Goal: Information Seeking & Learning: Learn about a topic

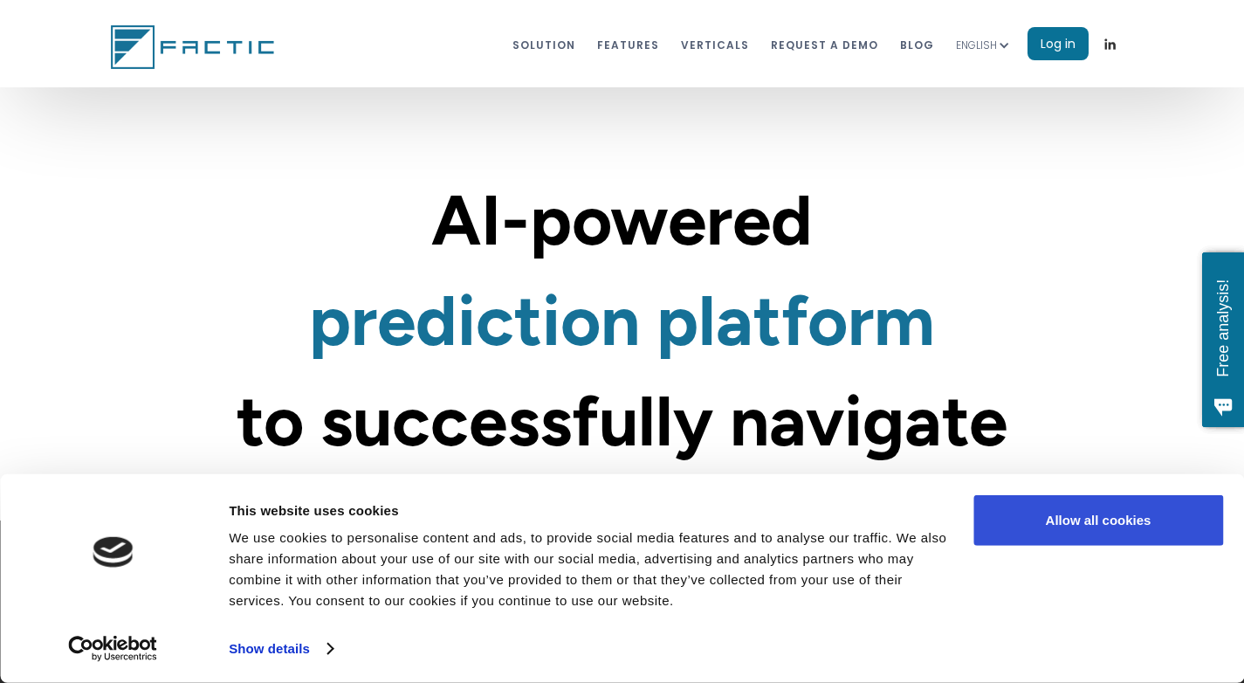
click at [1096, 530] on button "Allow all cookies" at bounding box center [1098, 520] width 250 height 51
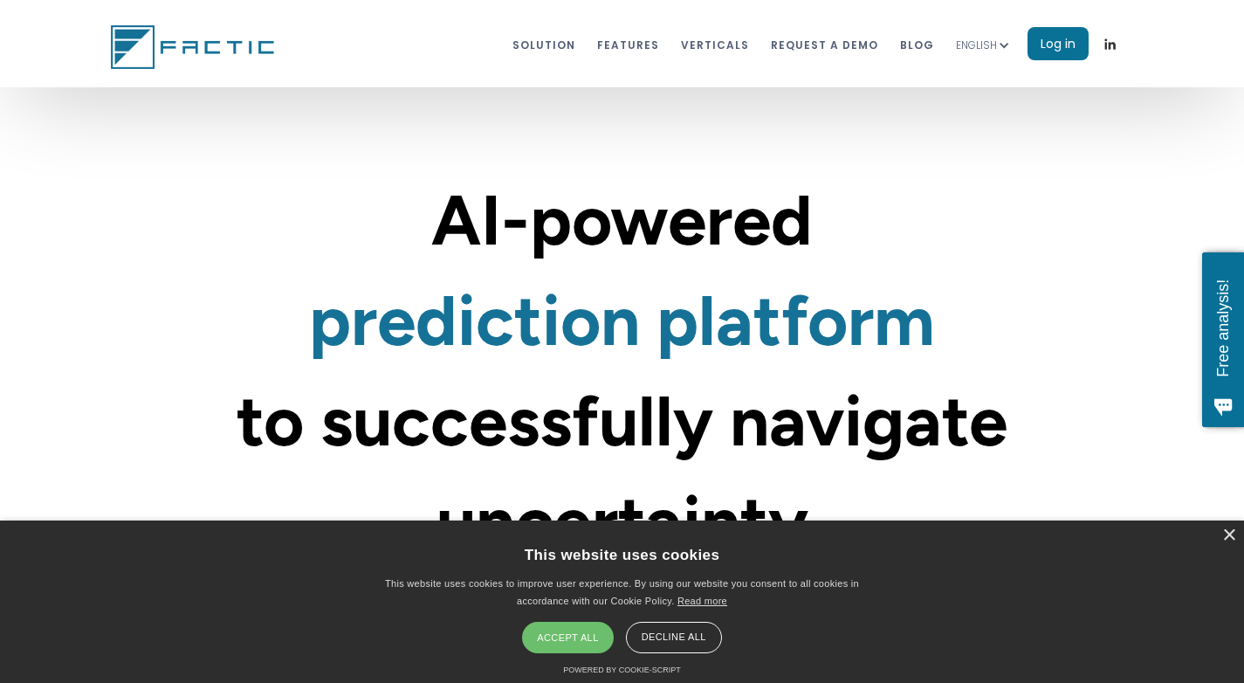
click at [584, 643] on div "Accept all" at bounding box center [567, 637] width 91 height 31
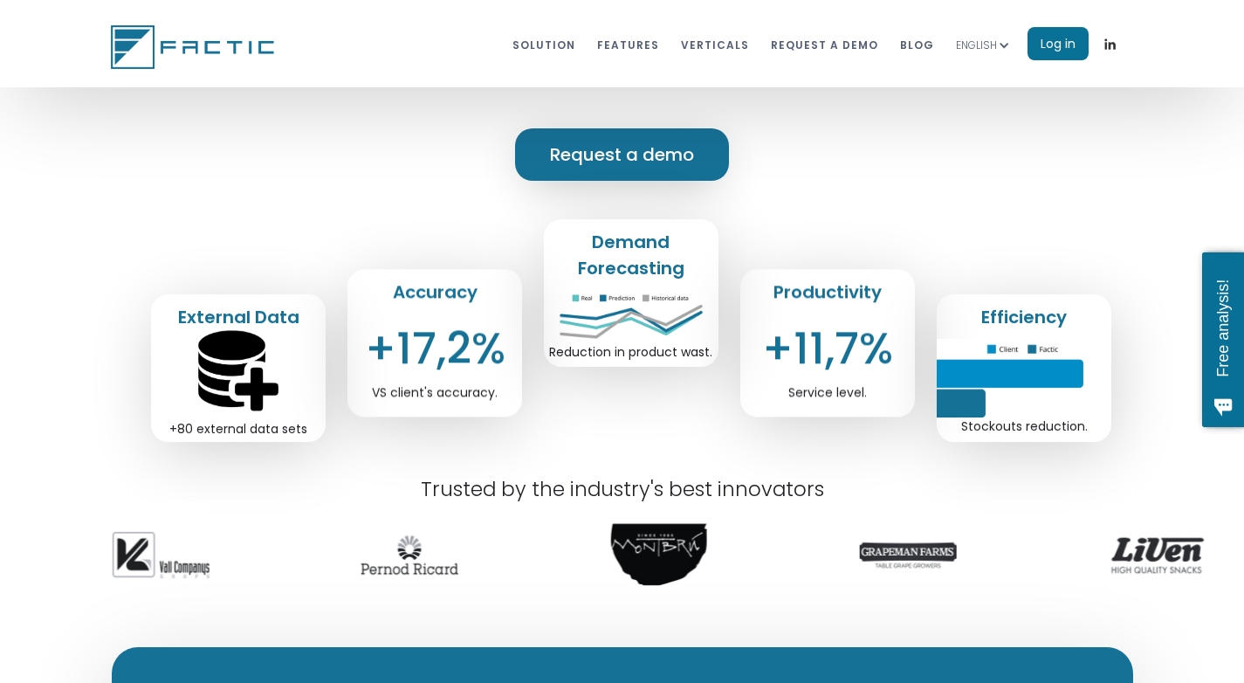
scroll to position [498, 0]
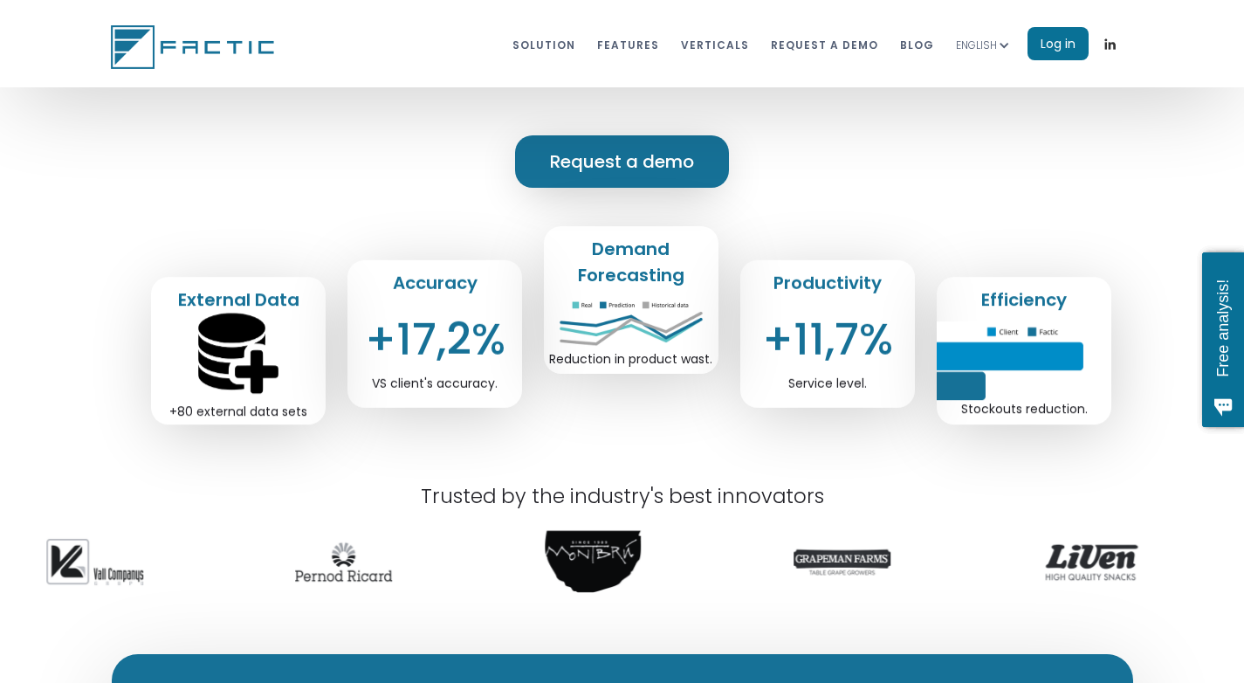
click at [808, 345] on div "+11,7%" at bounding box center [827, 339] width 131 height 17
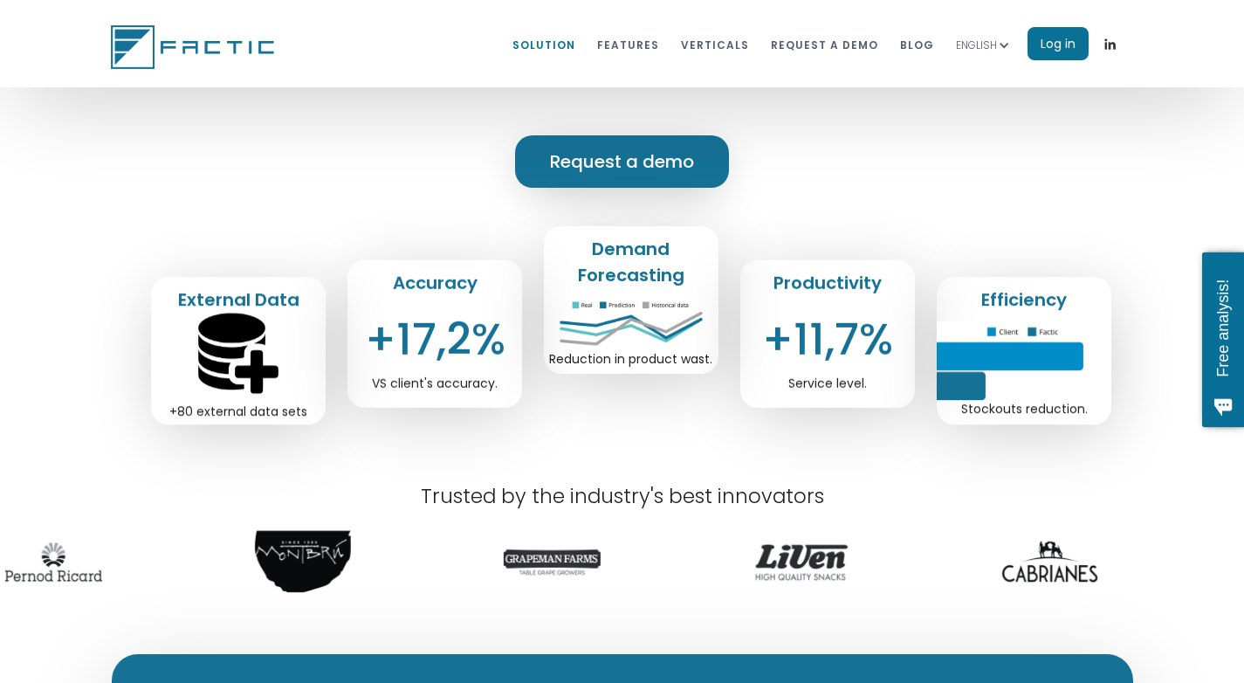
click at [575, 42] on link "Solution" at bounding box center [543, 44] width 63 height 32
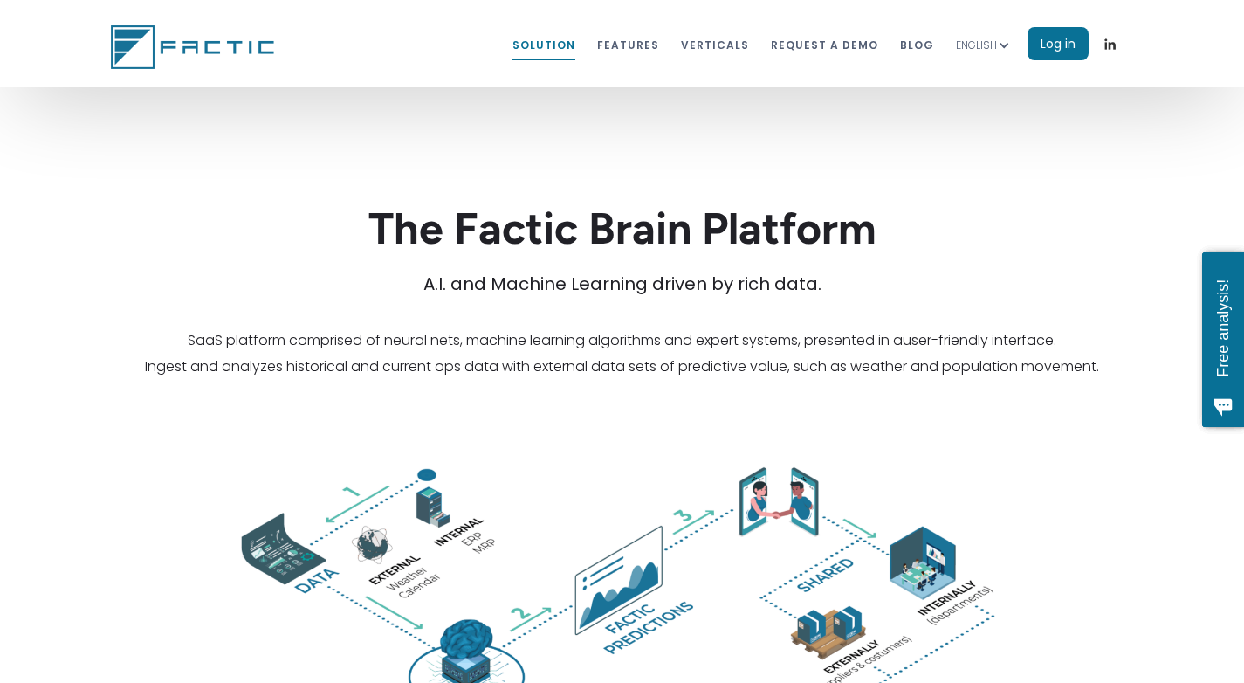
scroll to position [2802, 0]
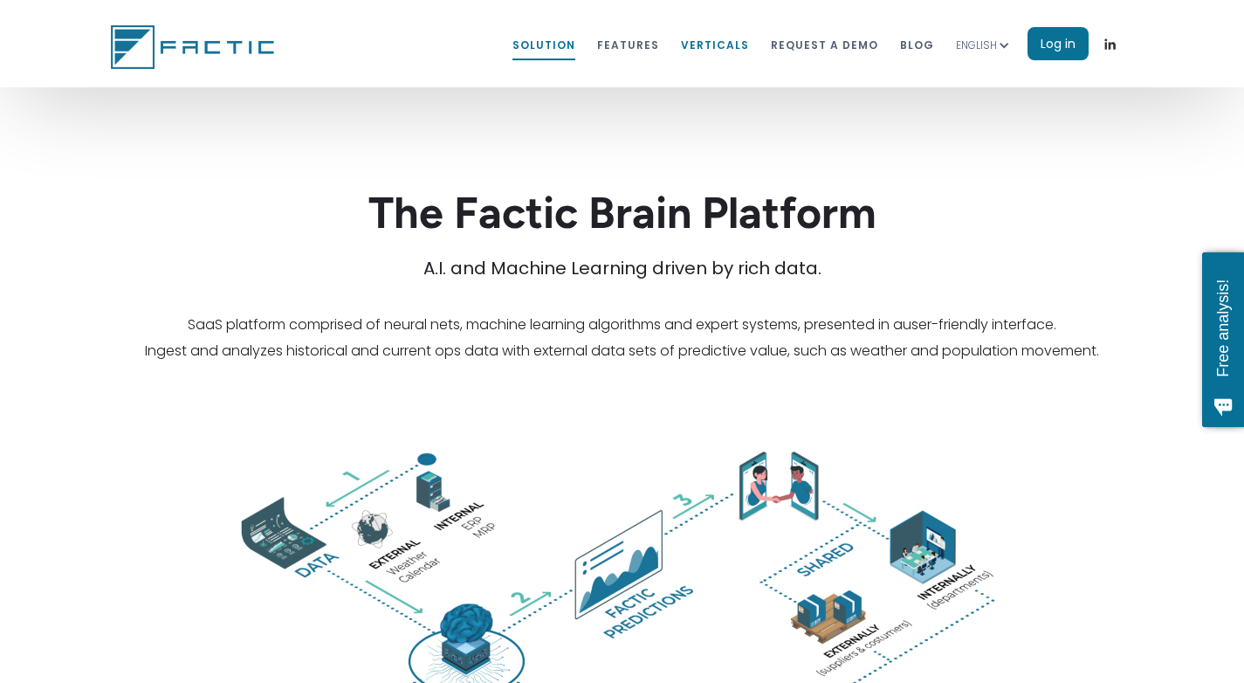
click at [719, 44] on link "VERTICALS" at bounding box center [715, 44] width 68 height 32
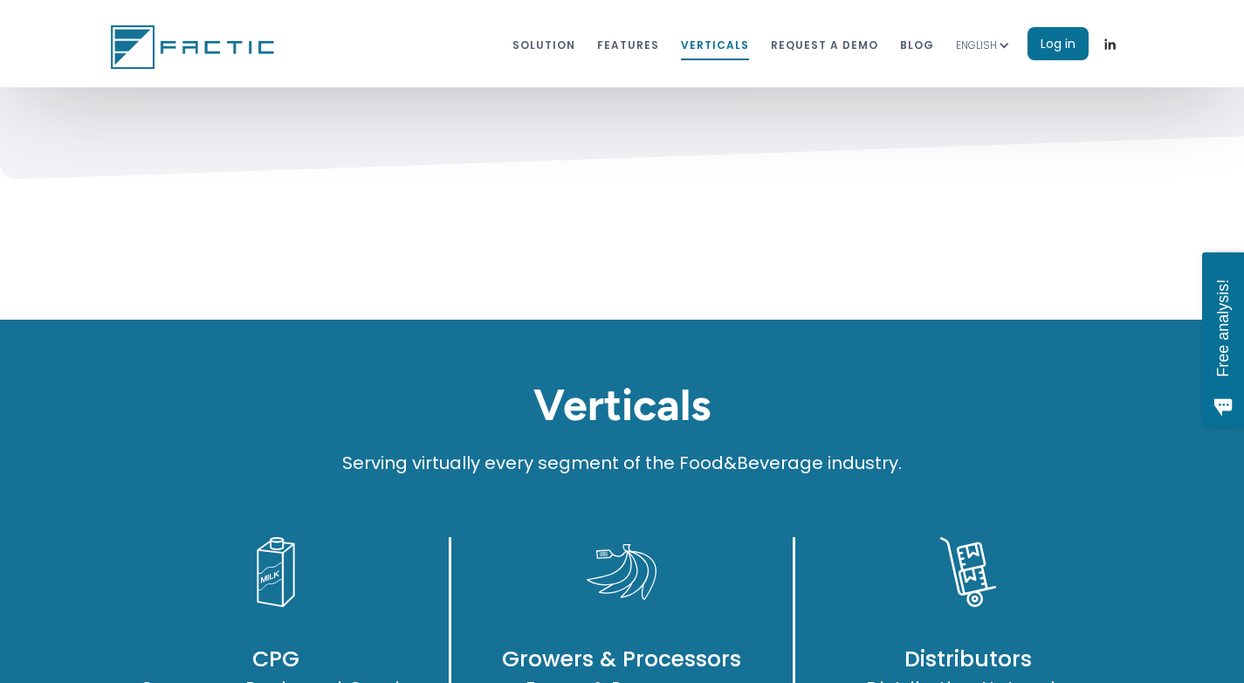
scroll to position [8320, 0]
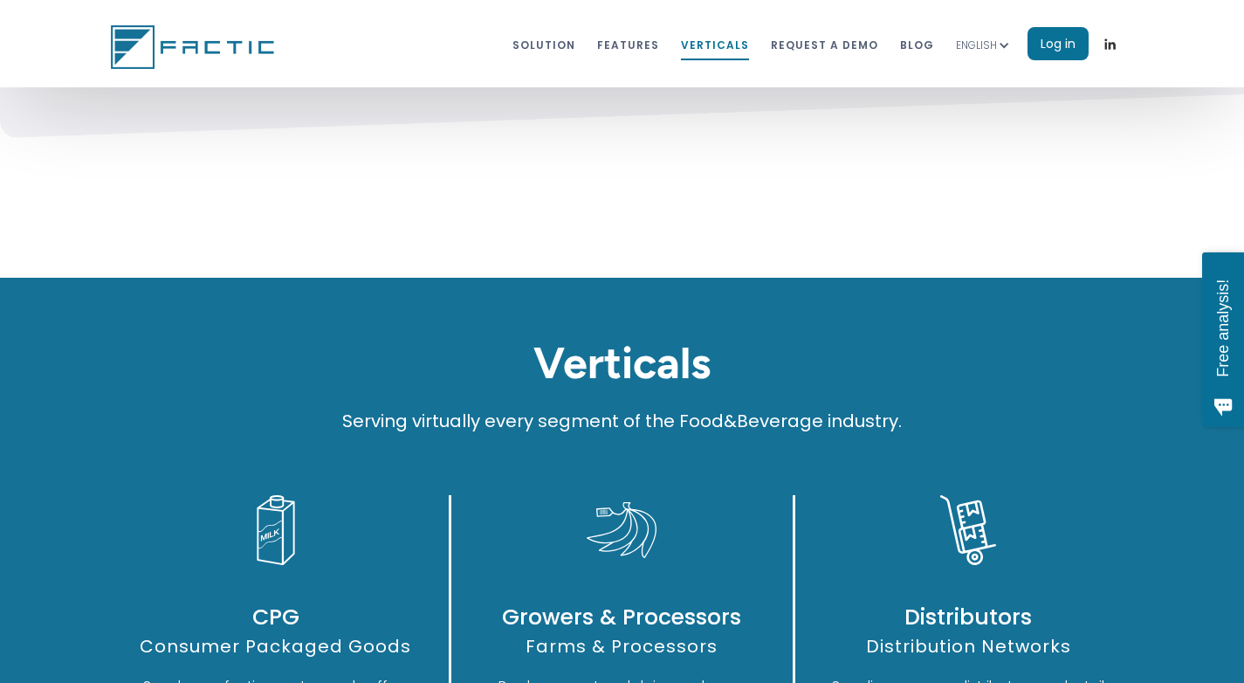
click at [900, 50] on nav "Solution features VERTICALS REQUEST A DEMO blog ENGLISH SPANISH Log in" at bounding box center [822, 44] width 620 height 55
click at [914, 50] on link "blog" at bounding box center [917, 44] width 34 height 32
